Goal: Task Accomplishment & Management: Use online tool/utility

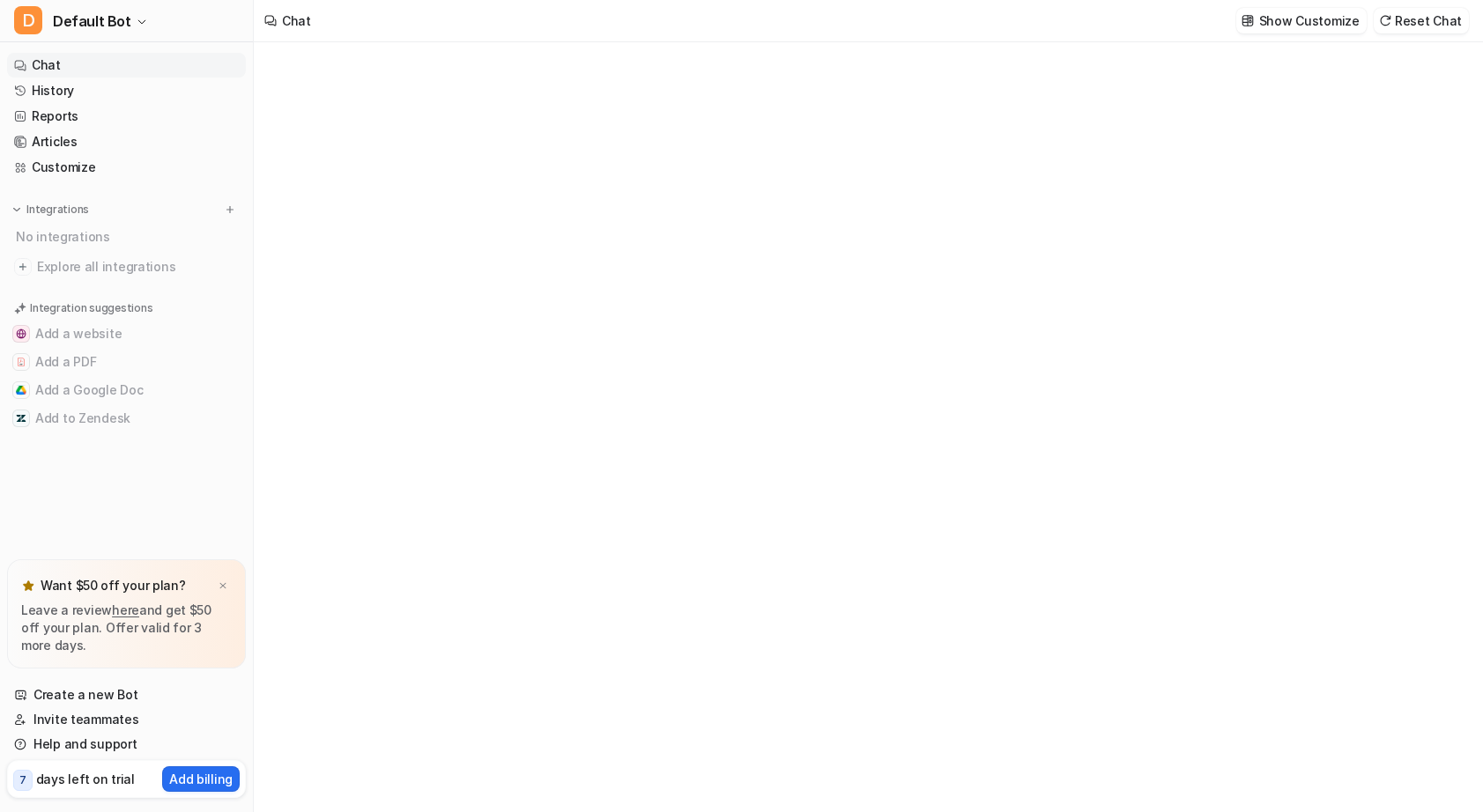
type textarea "**********"
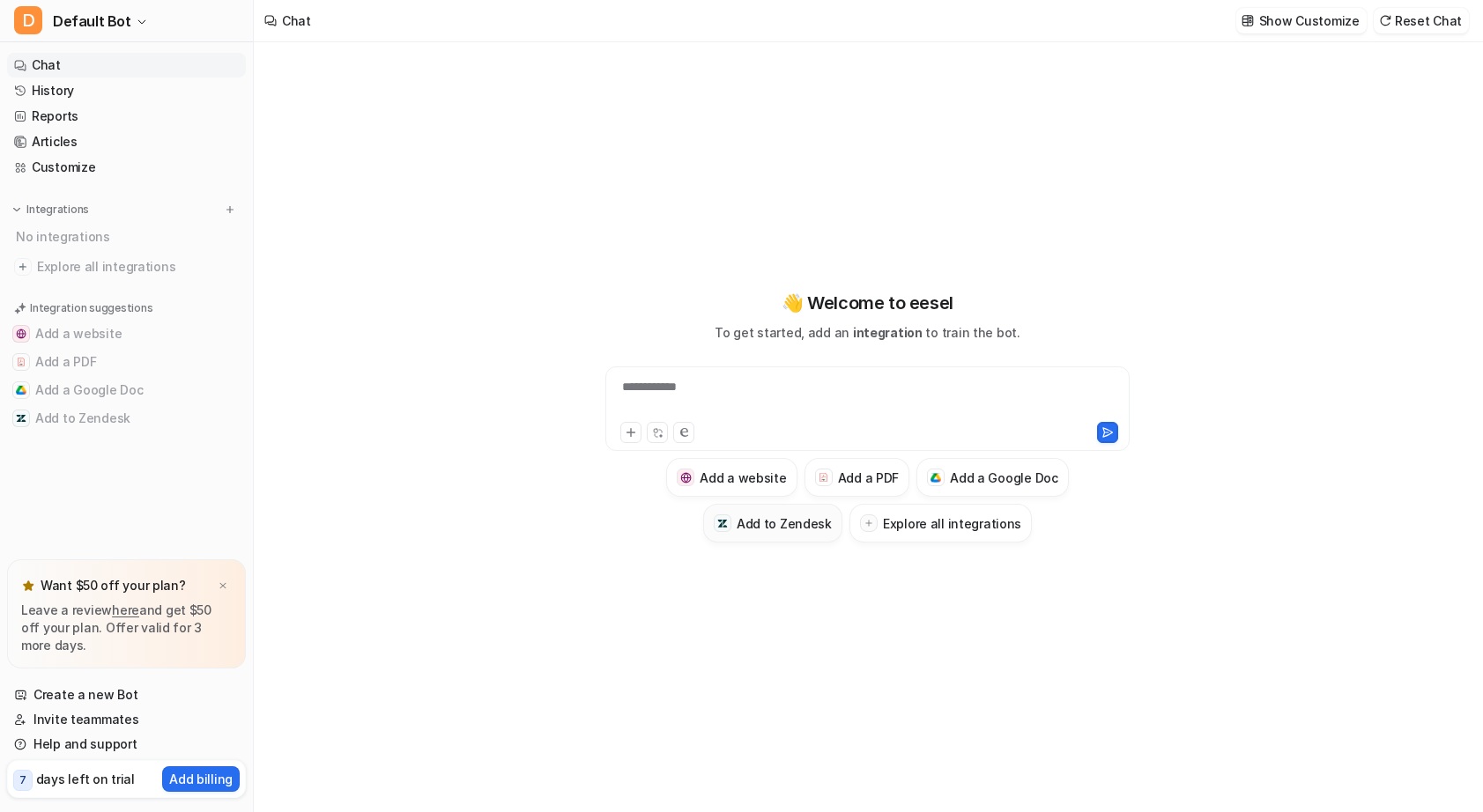
click at [765, 529] on h3 "Add to Zendesk" at bounding box center [783, 523] width 95 height 19
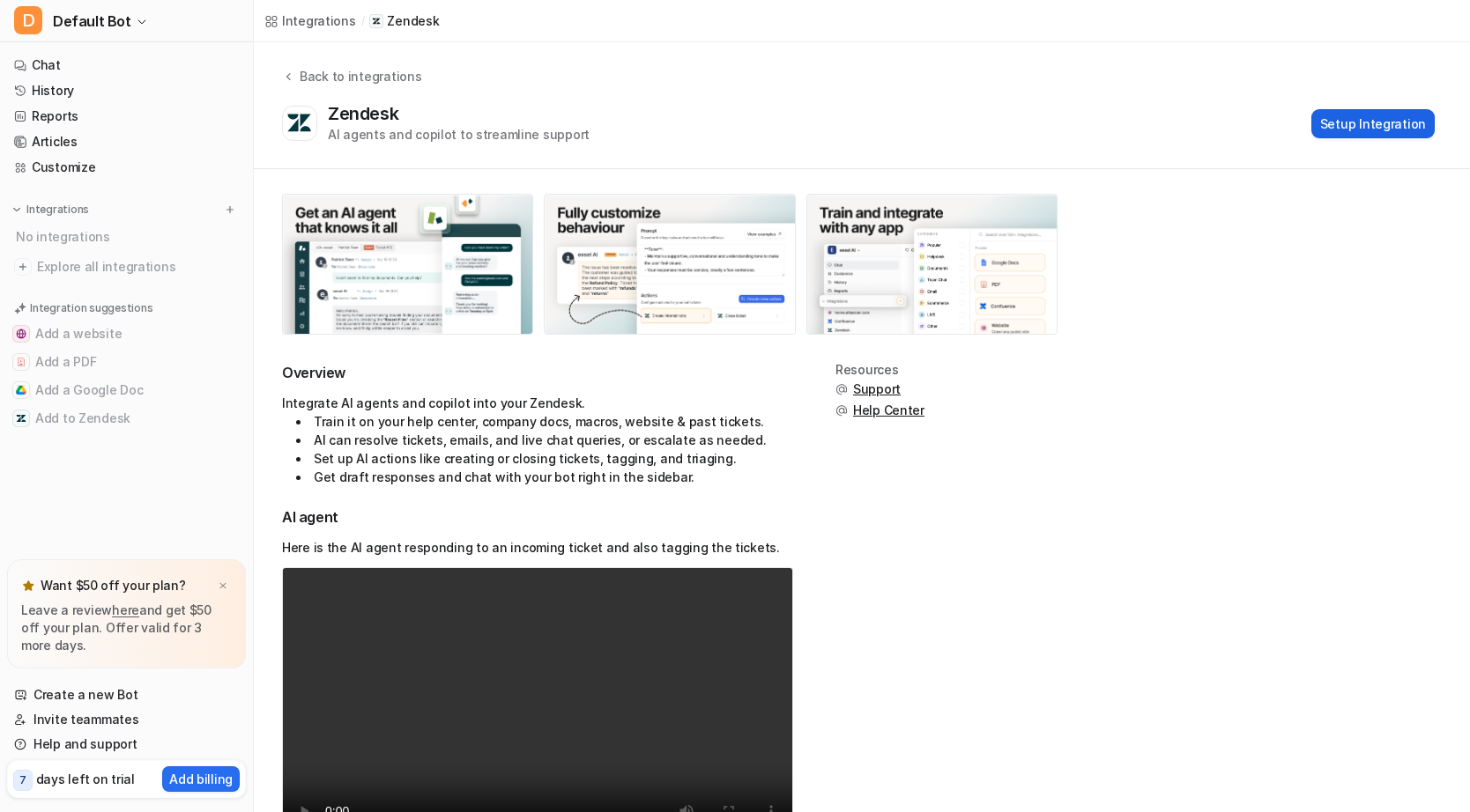
click at [1363, 129] on button "Setup Integration" at bounding box center [1373, 123] width 123 height 29
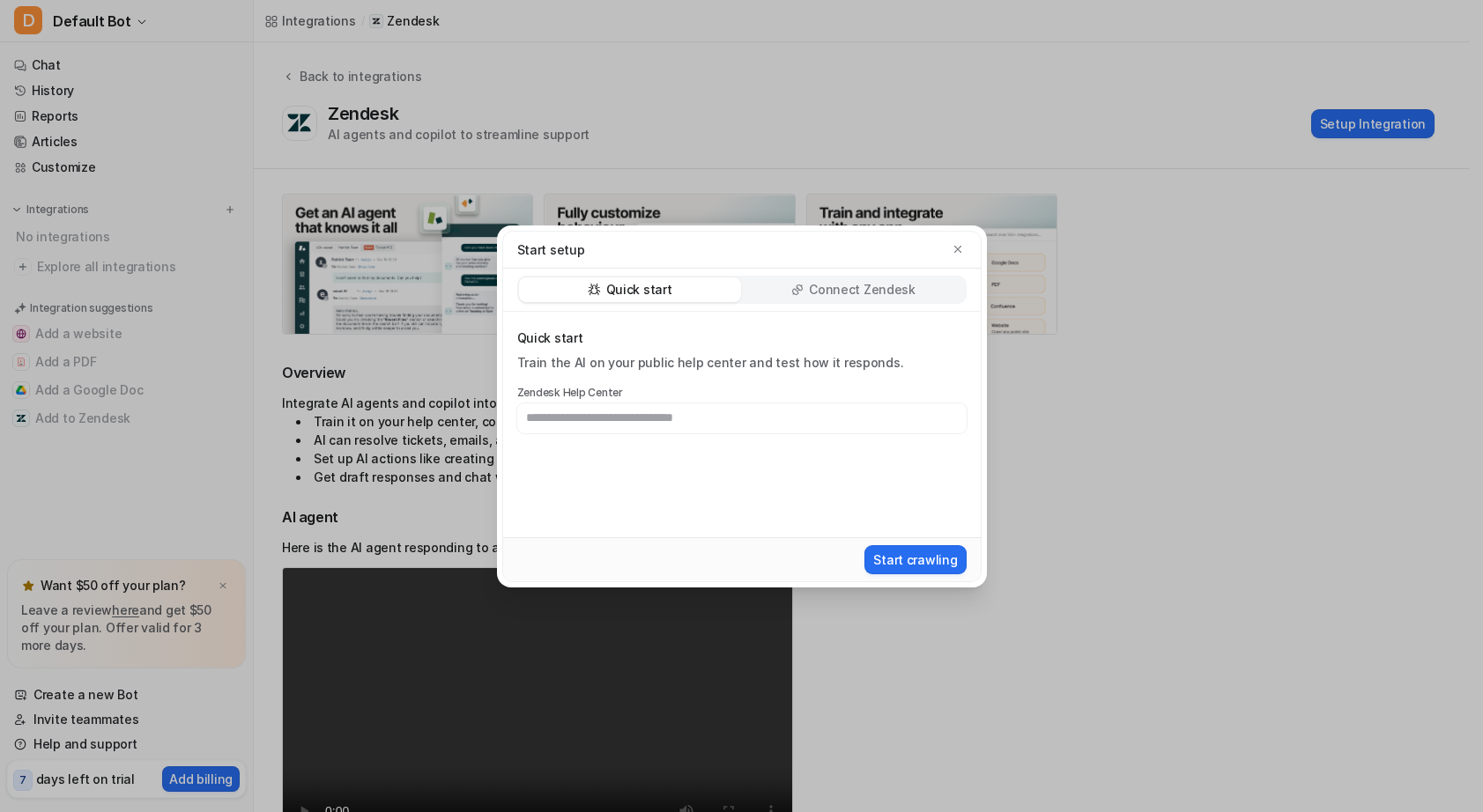
click at [831, 287] on p "Connect Zendesk" at bounding box center [862, 290] width 107 height 18
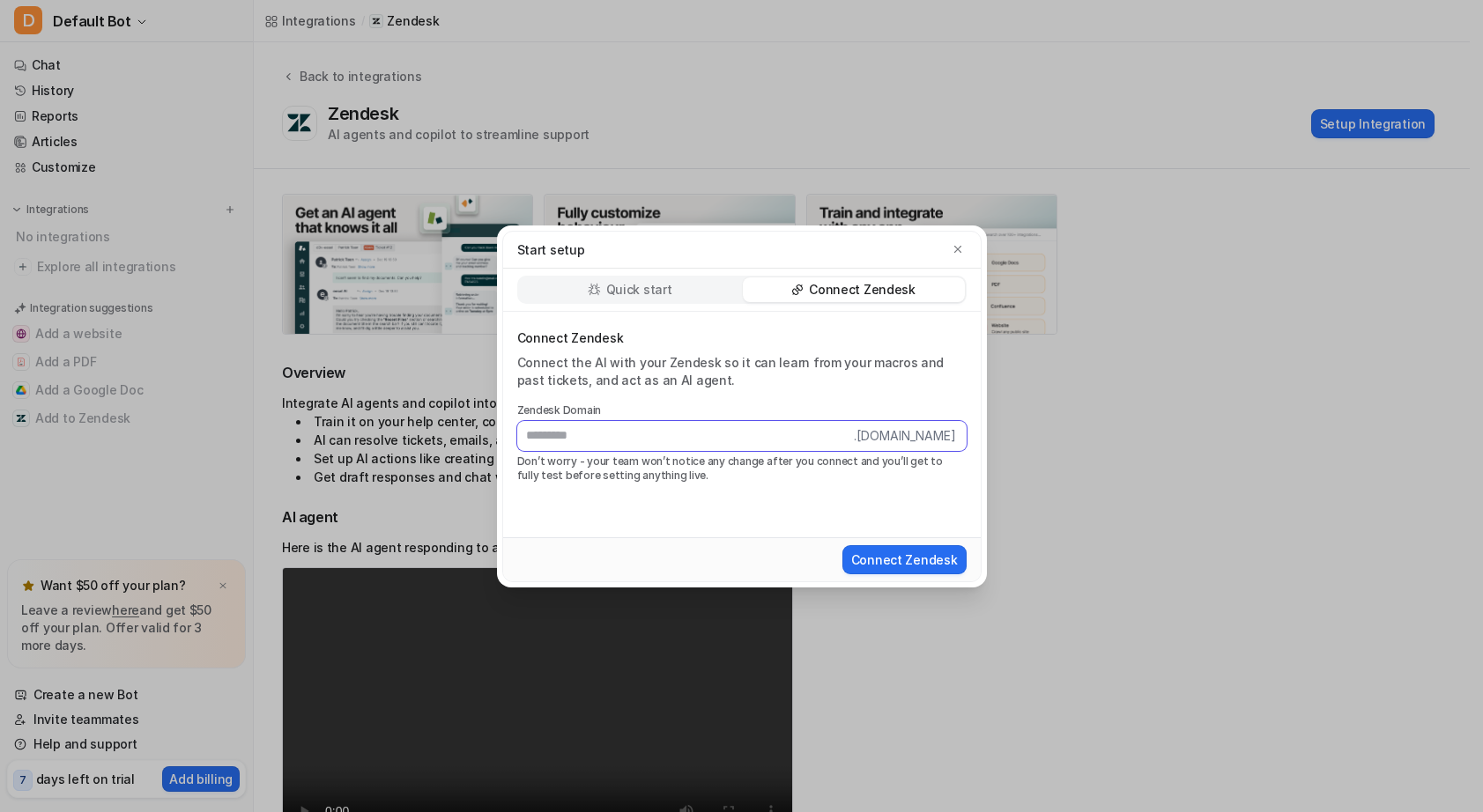
click at [565, 440] on input "text" at bounding box center [685, 436] width 336 height 30
paste input "**********"
type input "**********"
click at [923, 563] on button "Connect Zendesk" at bounding box center [905, 559] width 124 height 29
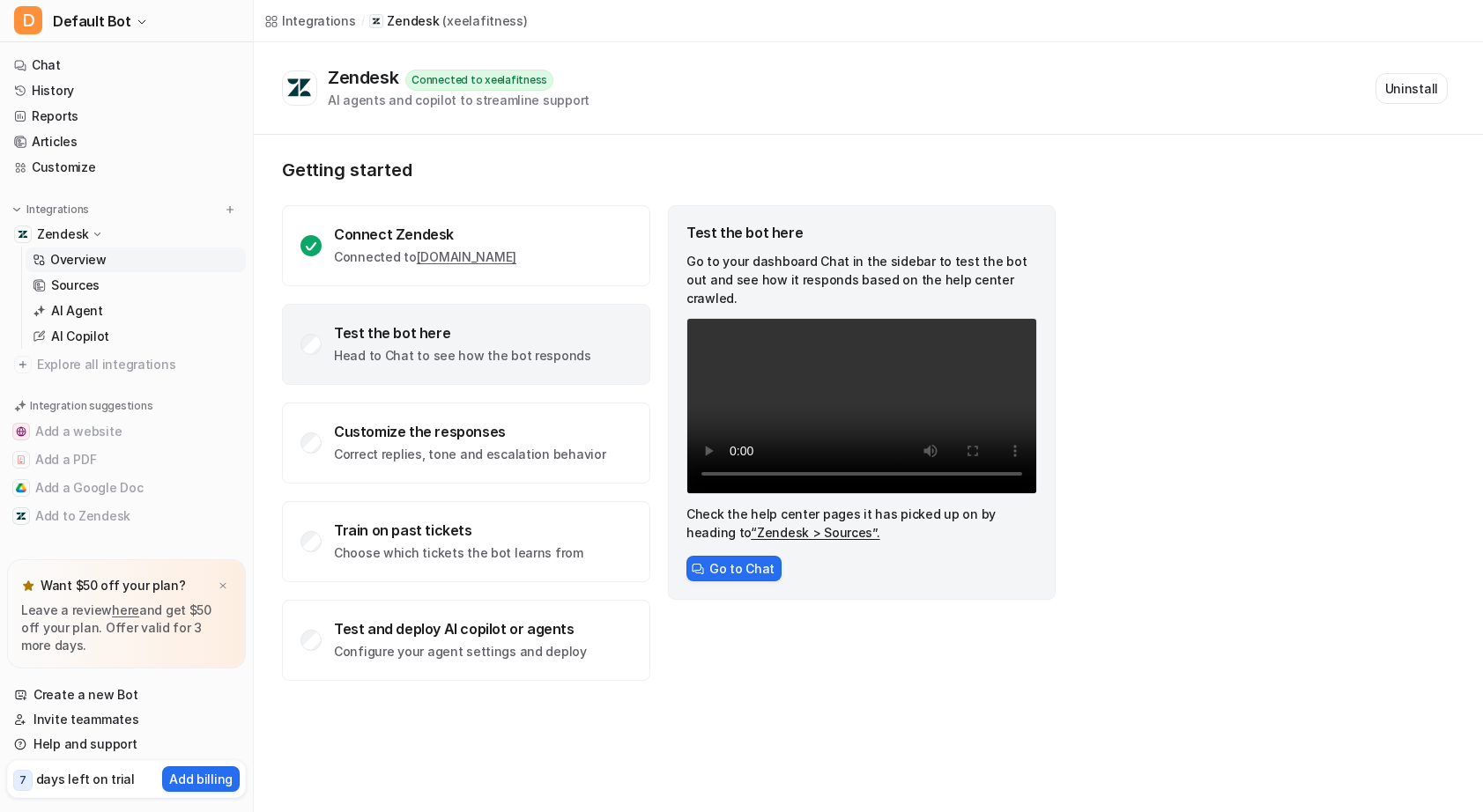
click at [785, 540] on link "“Zendesk > Sources”." at bounding box center [815, 532] width 128 height 15
click at [732, 577] on button "Go to Chat" at bounding box center [734, 568] width 95 height 26
click at [417, 337] on div "Test the bot here" at bounding box center [462, 333] width 258 height 18
click at [761, 577] on button "Go to Chat" at bounding box center [734, 568] width 95 height 26
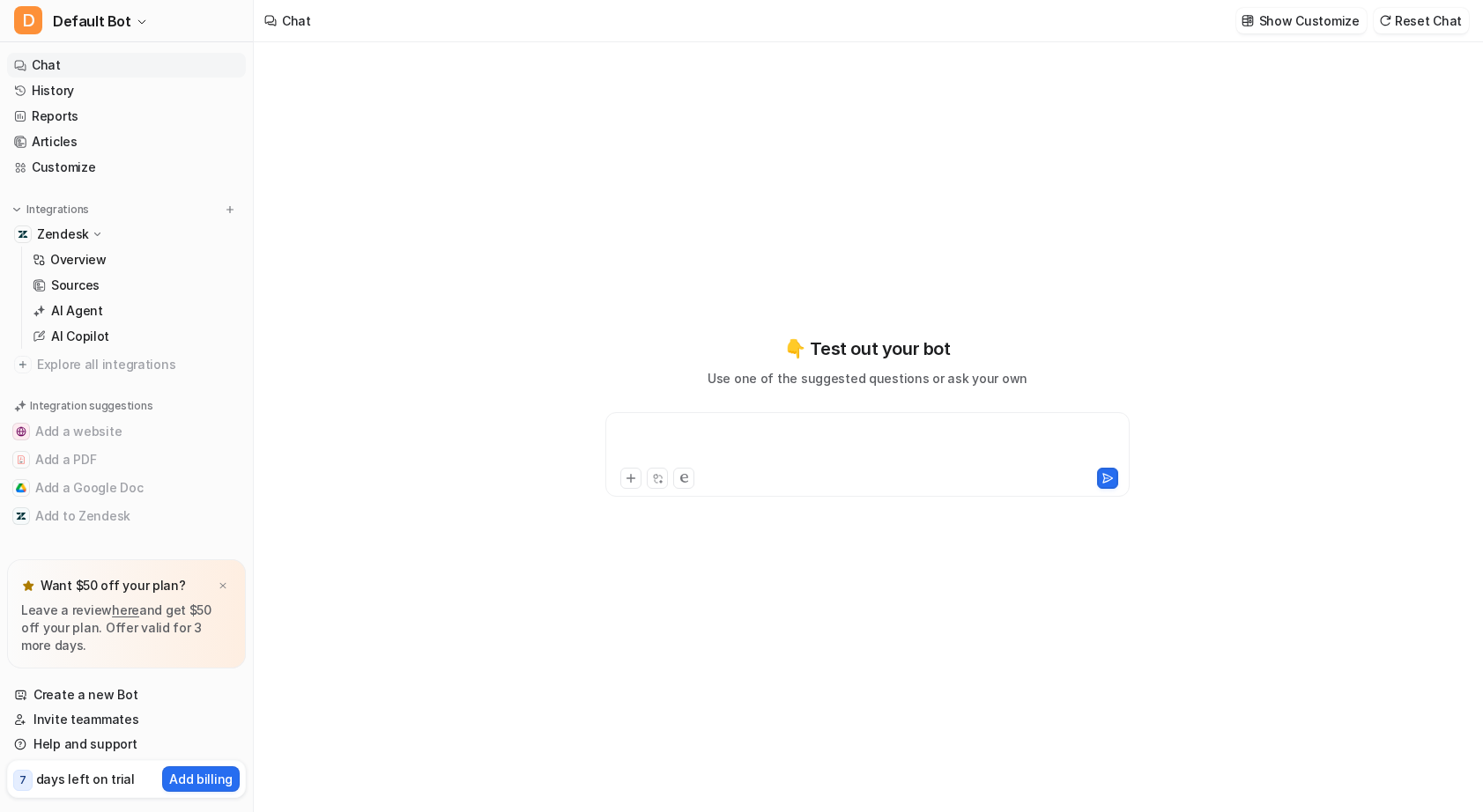
click at [769, 440] on div at bounding box center [867, 443] width 515 height 40
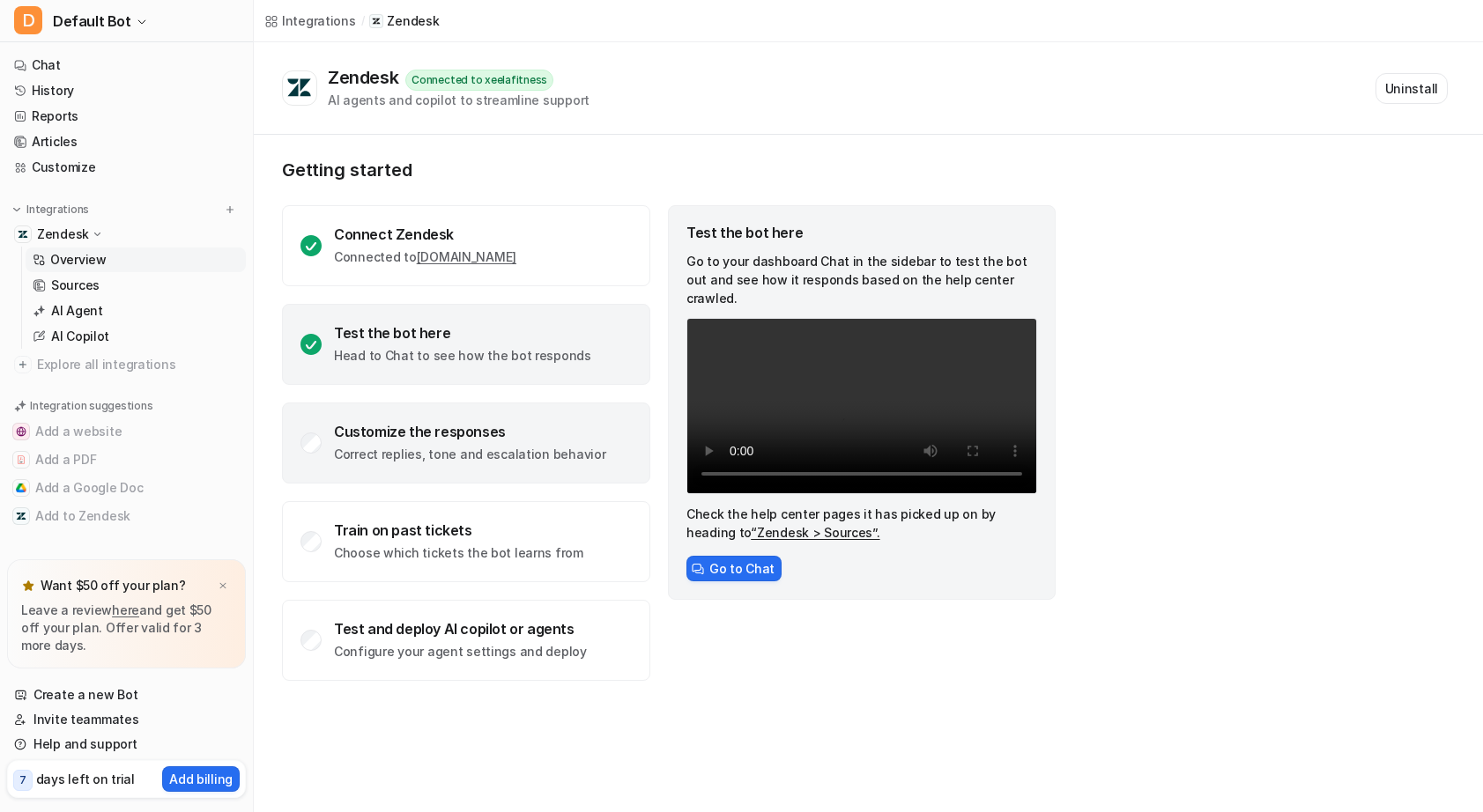
click at [476, 447] on p "Correct replies, tone and escalation behavior" at bounding box center [469, 455] width 271 height 18
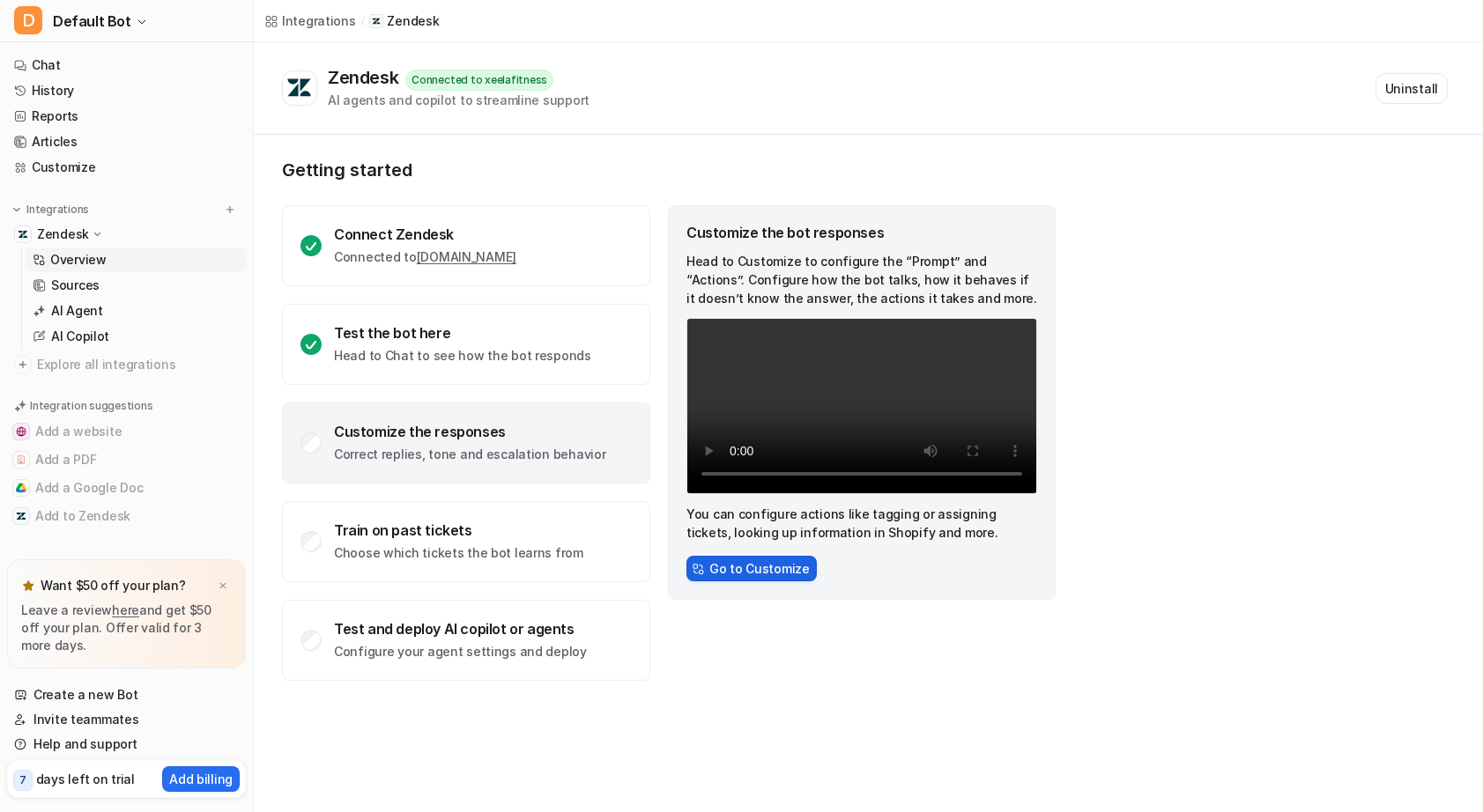
click at [751, 581] on button "Go to Customize" at bounding box center [752, 568] width 130 height 26
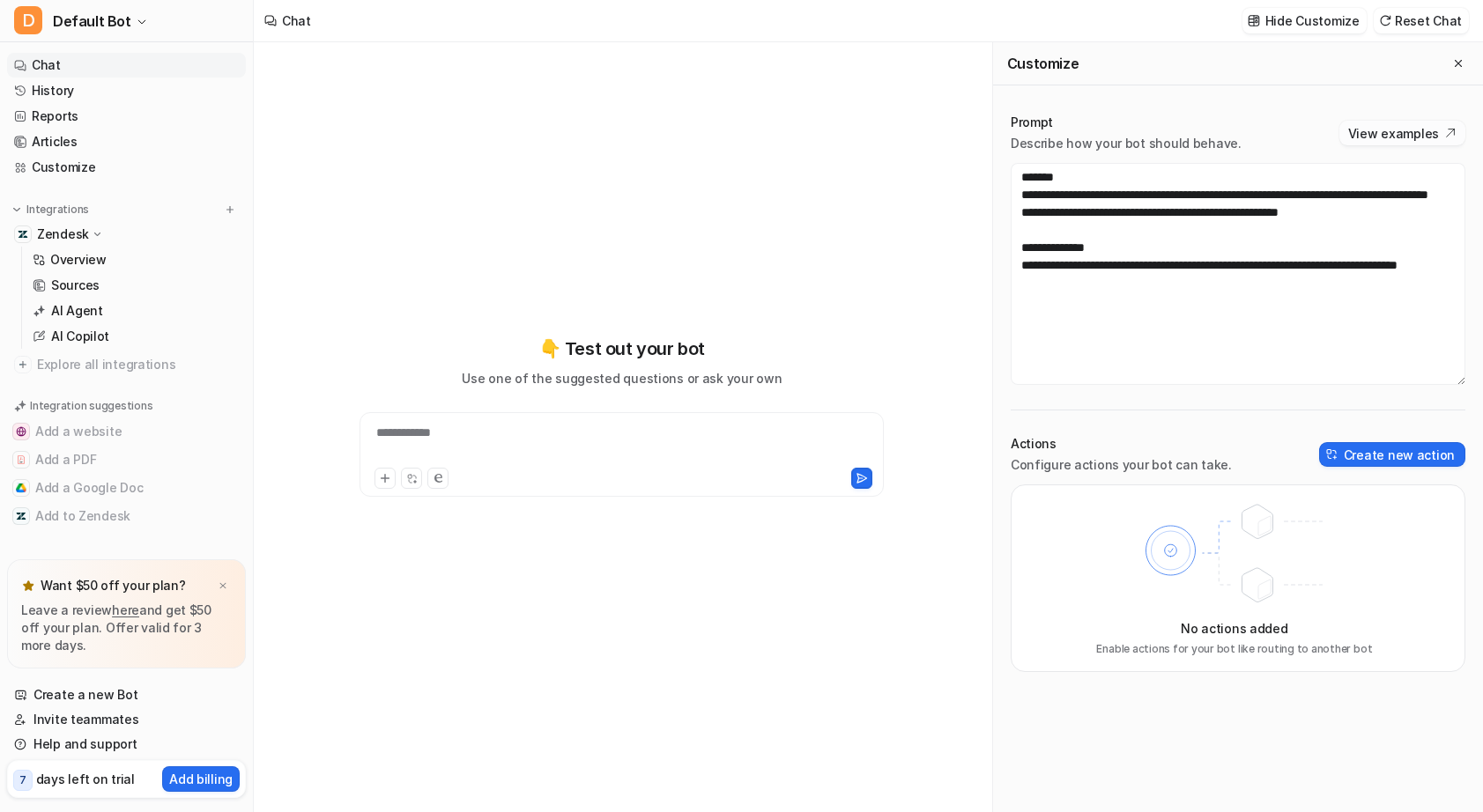
click at [1364, 135] on button "View examples" at bounding box center [1402, 132] width 126 height 25
